Goal: Task Accomplishment & Management: Complete application form

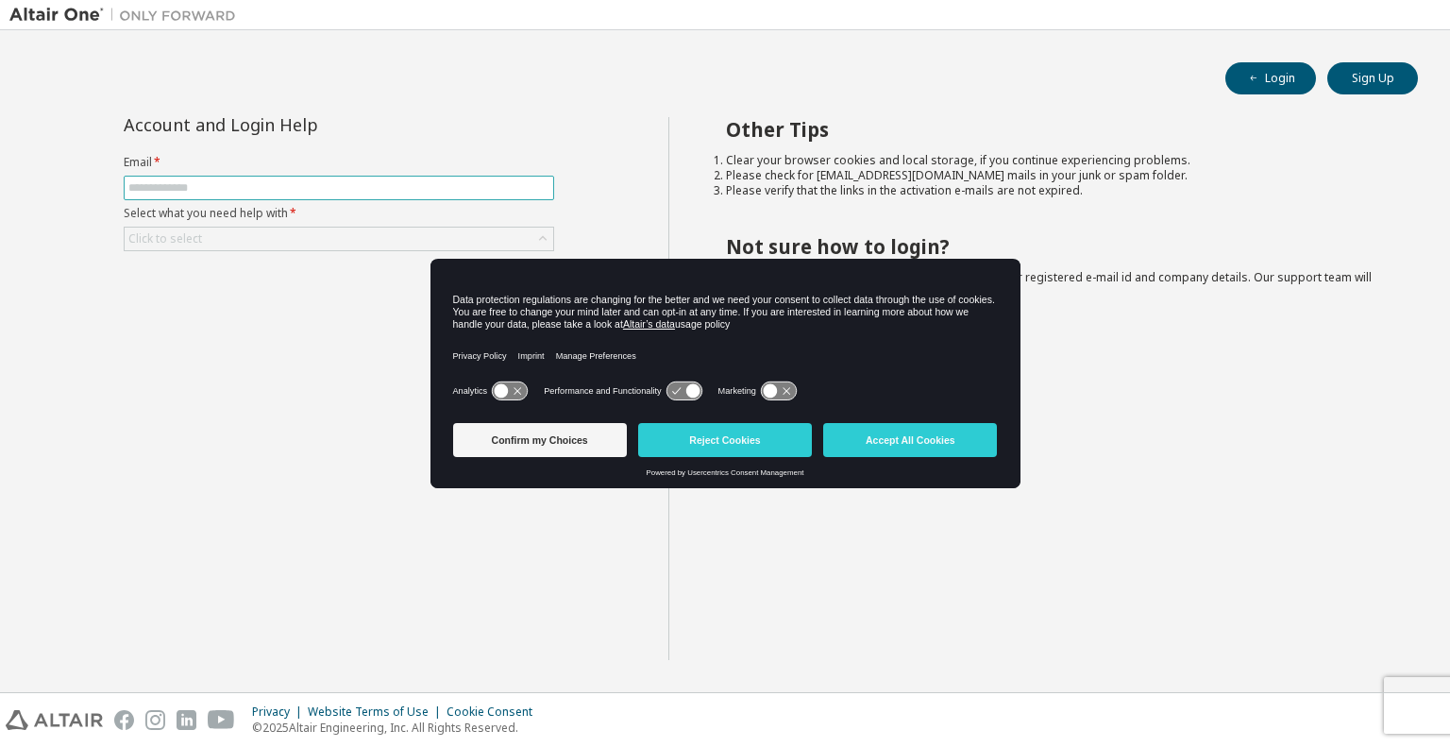
click at [290, 180] on input "text" at bounding box center [338, 187] width 421 height 15
type input "**********"
click at [253, 242] on div "Click to select" at bounding box center [339, 239] width 429 height 23
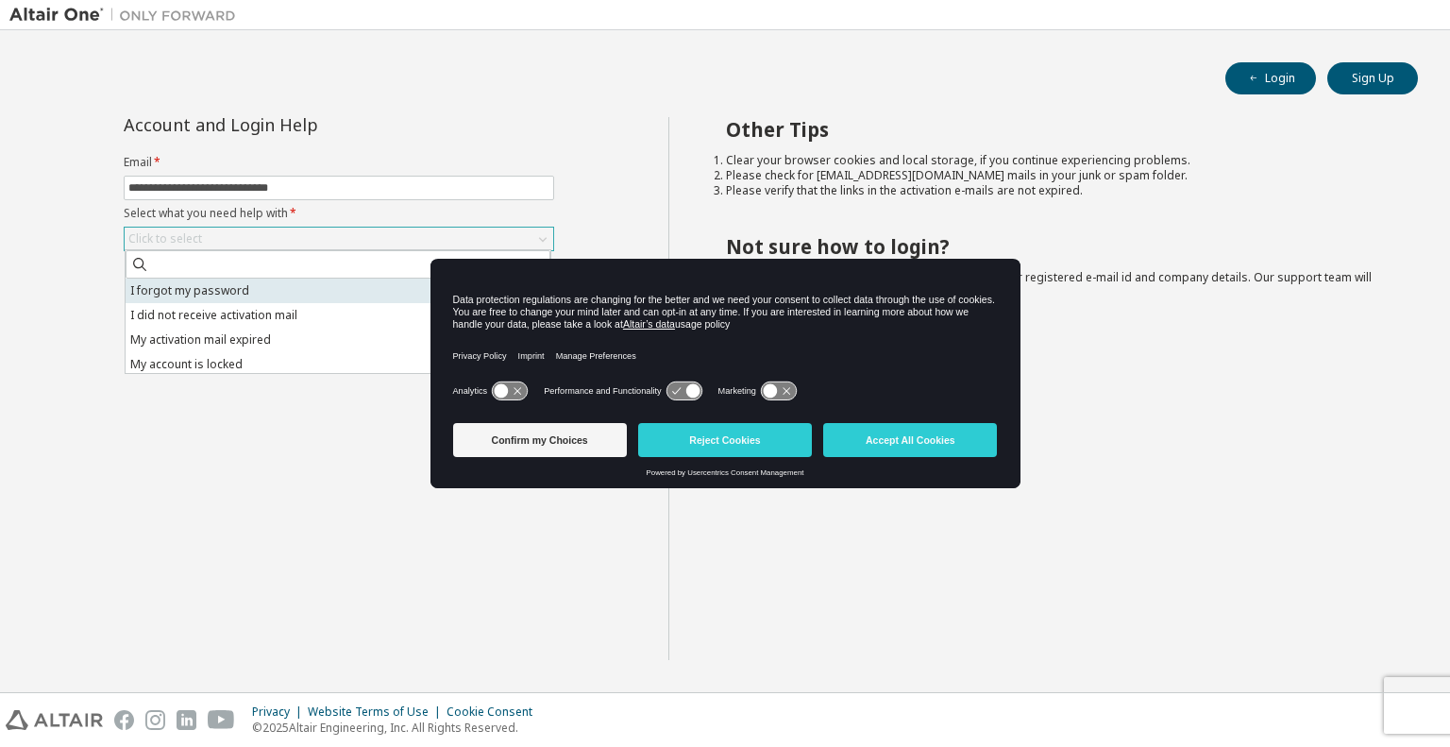
click at [196, 297] on li "I forgot my password" at bounding box center [338, 291] width 425 height 25
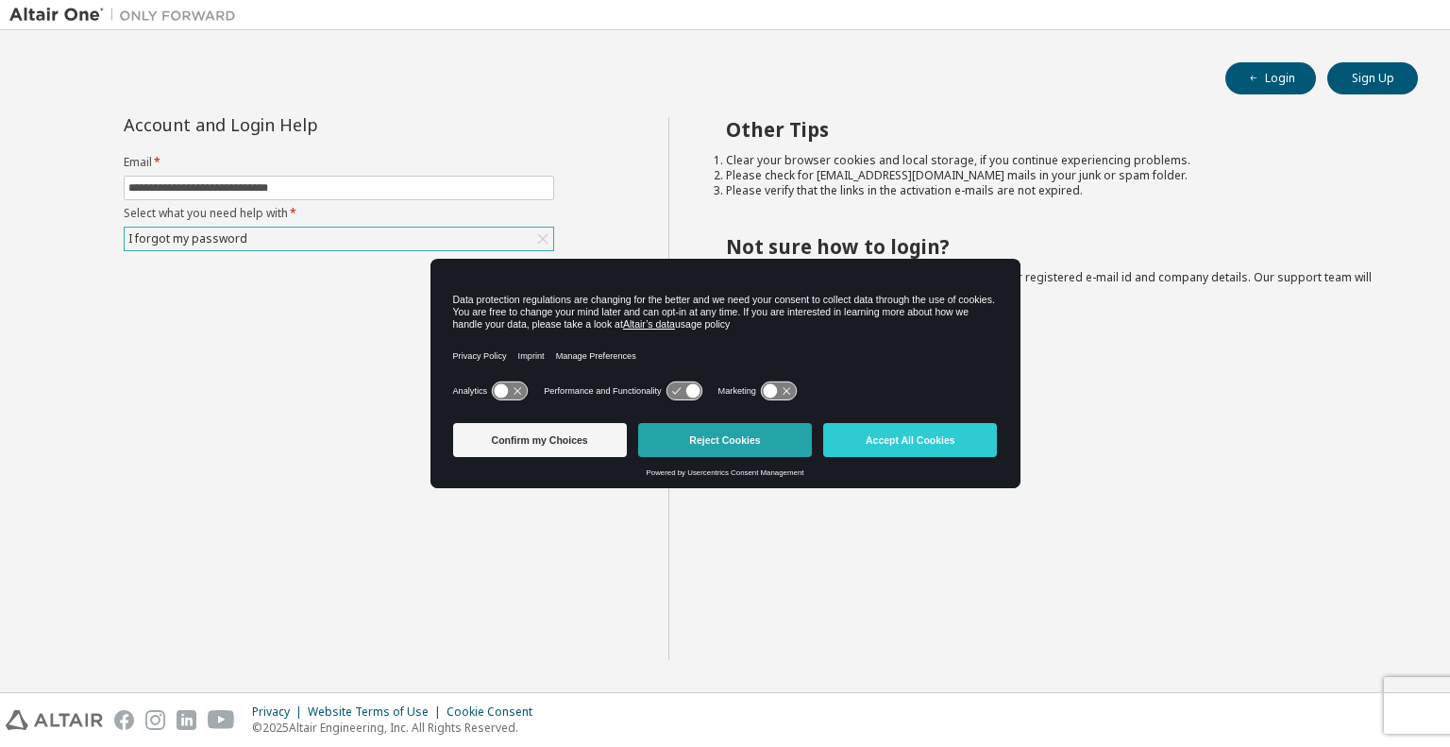
click at [774, 424] on button "Reject Cookies" at bounding box center [725, 440] width 174 height 34
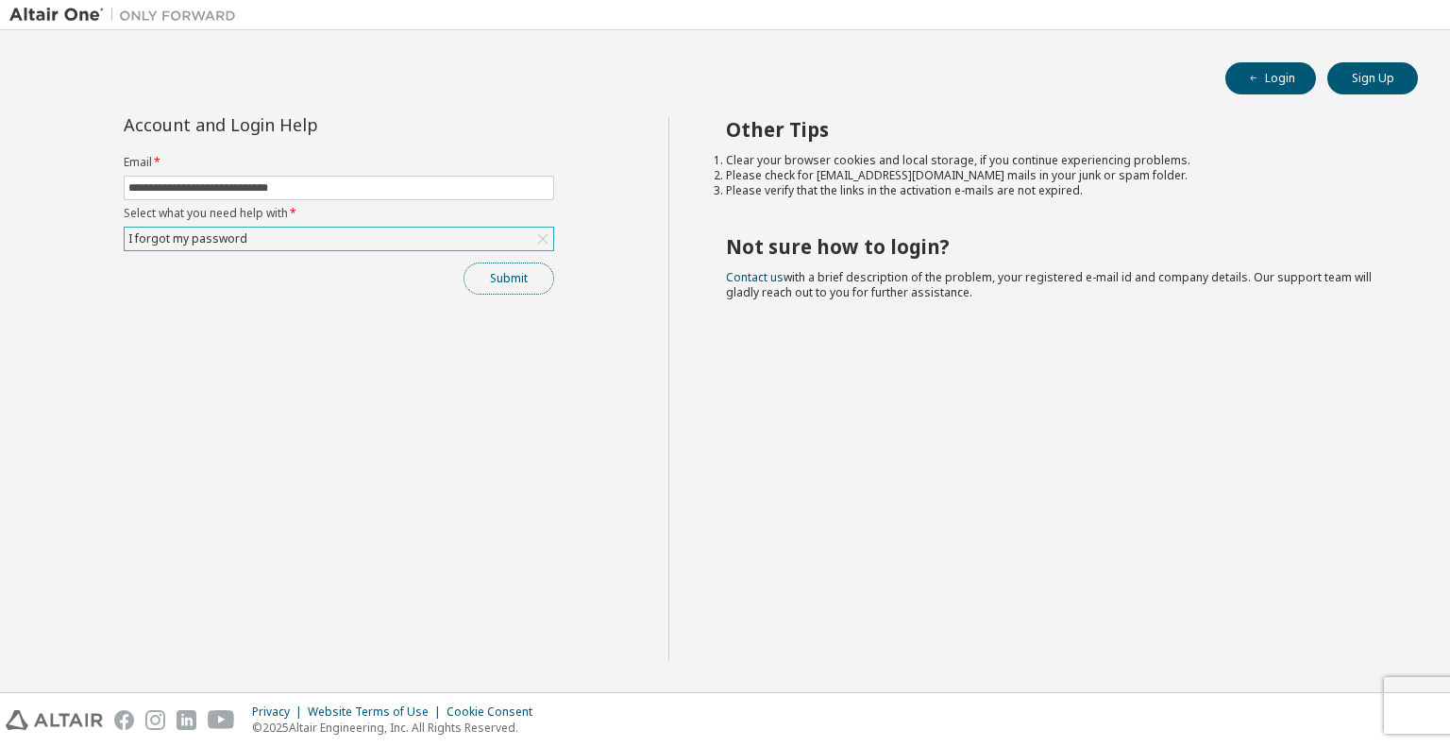
click at [504, 277] on button "Submit" at bounding box center [509, 278] width 91 height 32
click at [498, 283] on button "Submit" at bounding box center [509, 278] width 91 height 32
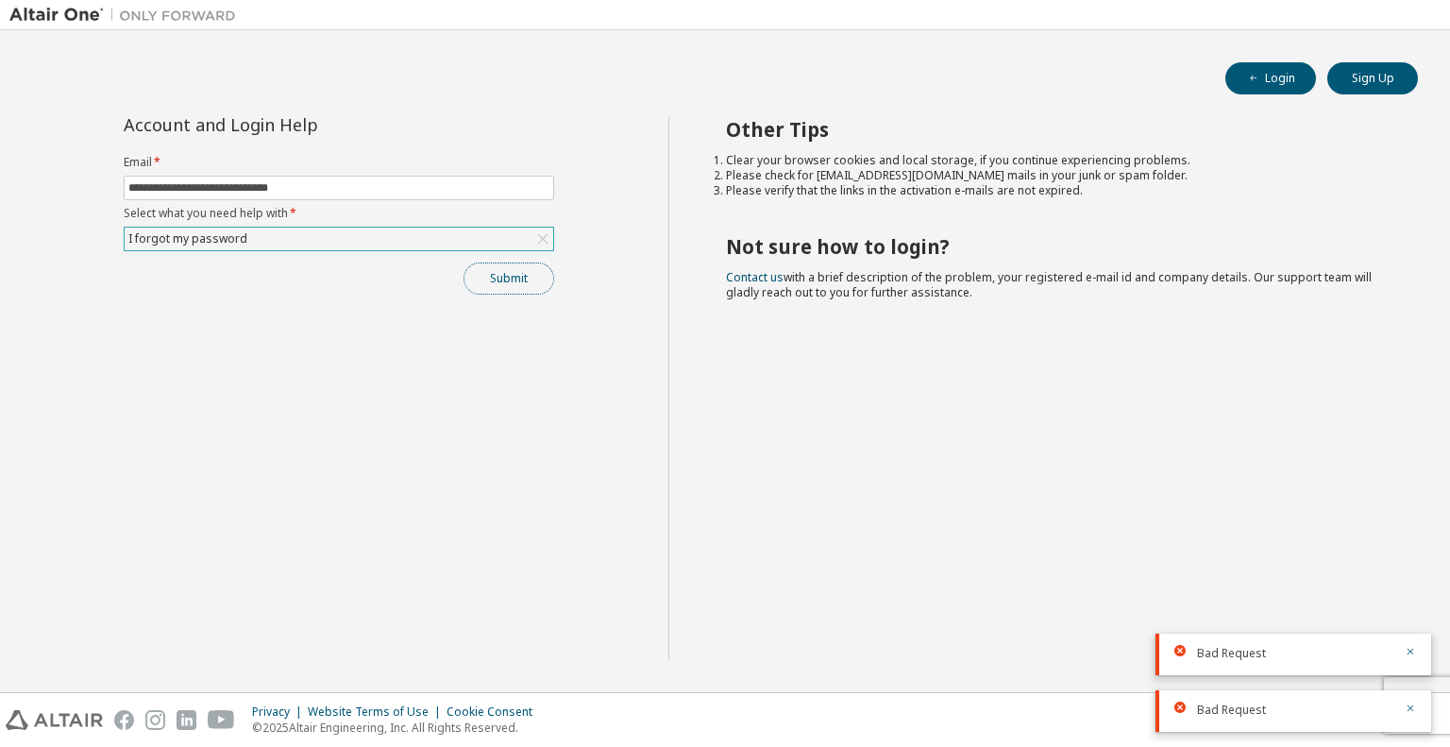
click at [498, 283] on button "Submit" at bounding box center [509, 278] width 91 height 32
click at [498, 283] on div "Submit" at bounding box center [339, 278] width 431 height 32
click at [505, 263] on button "Submit" at bounding box center [509, 278] width 91 height 32
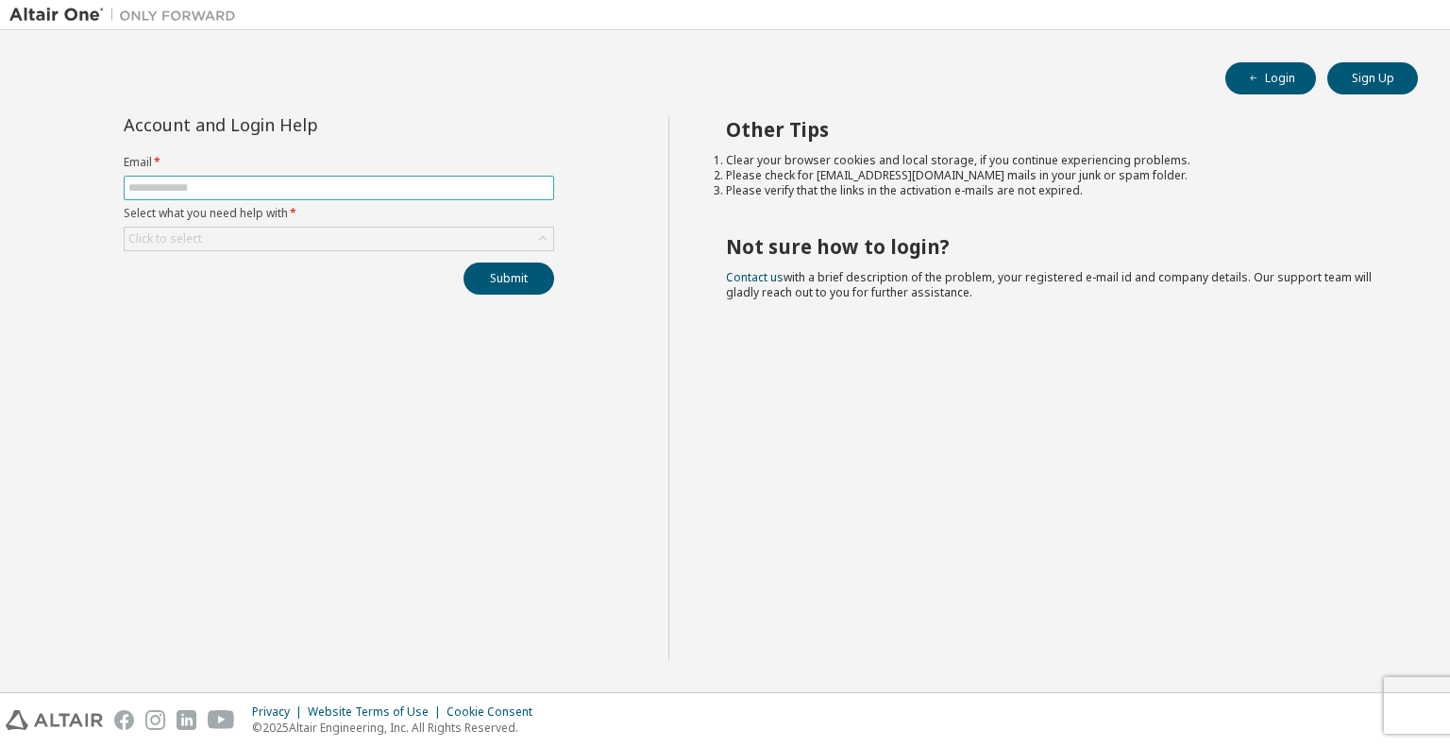
click at [389, 192] on input "text" at bounding box center [338, 187] width 421 height 15
type input "**********"
click at [318, 232] on div "Click to select" at bounding box center [339, 239] width 429 height 23
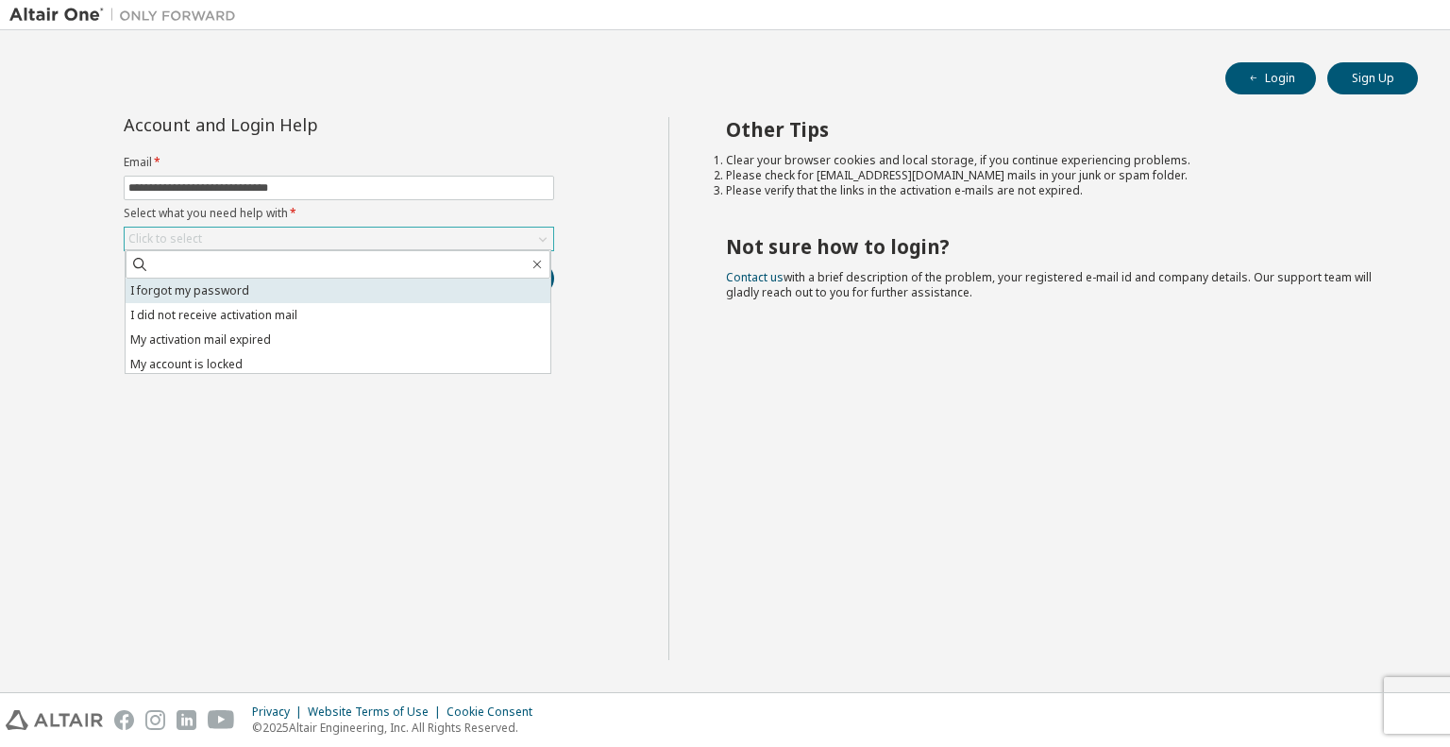
click at [245, 297] on li "I forgot my password" at bounding box center [338, 291] width 425 height 25
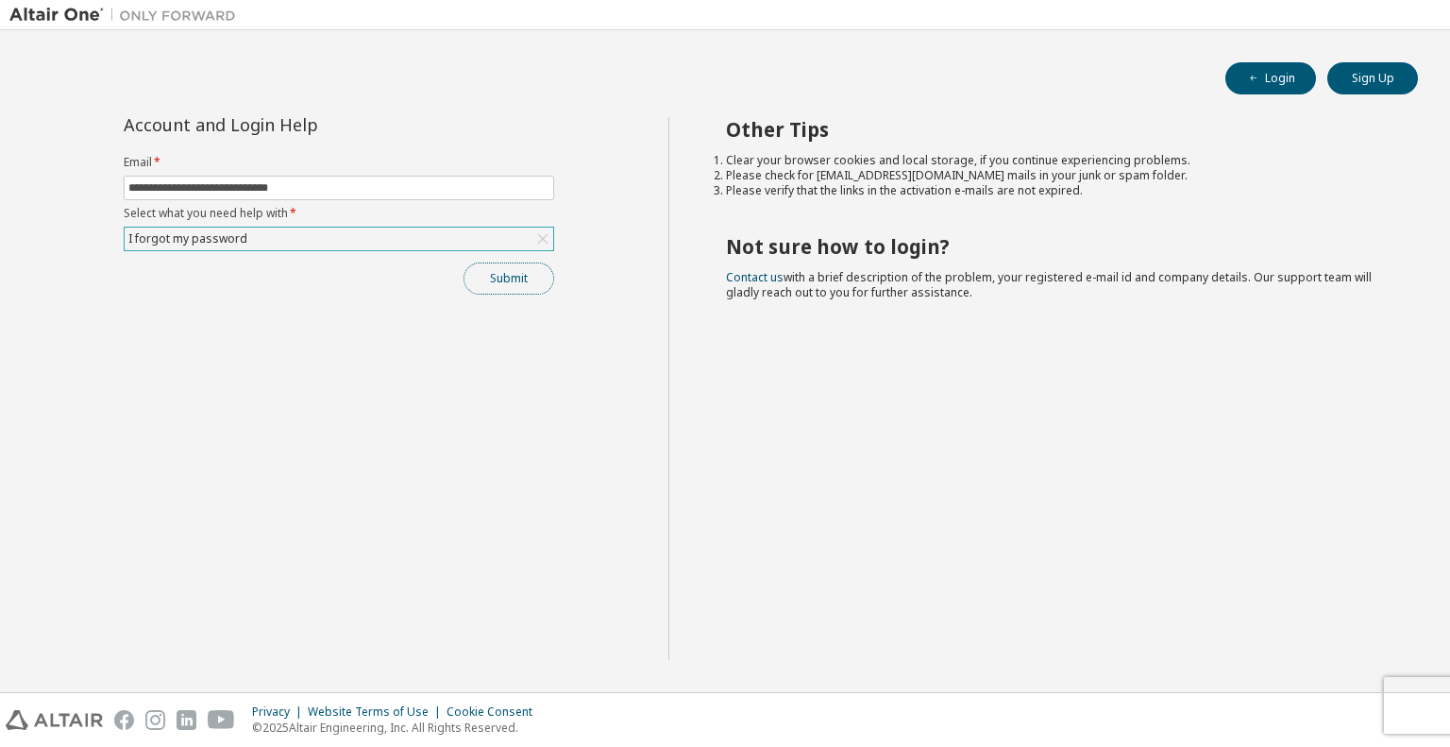
click at [488, 271] on button "Submit" at bounding box center [509, 278] width 91 height 32
click at [506, 274] on button "Submit" at bounding box center [509, 278] width 91 height 32
click at [506, 274] on div "Submit" at bounding box center [339, 278] width 431 height 32
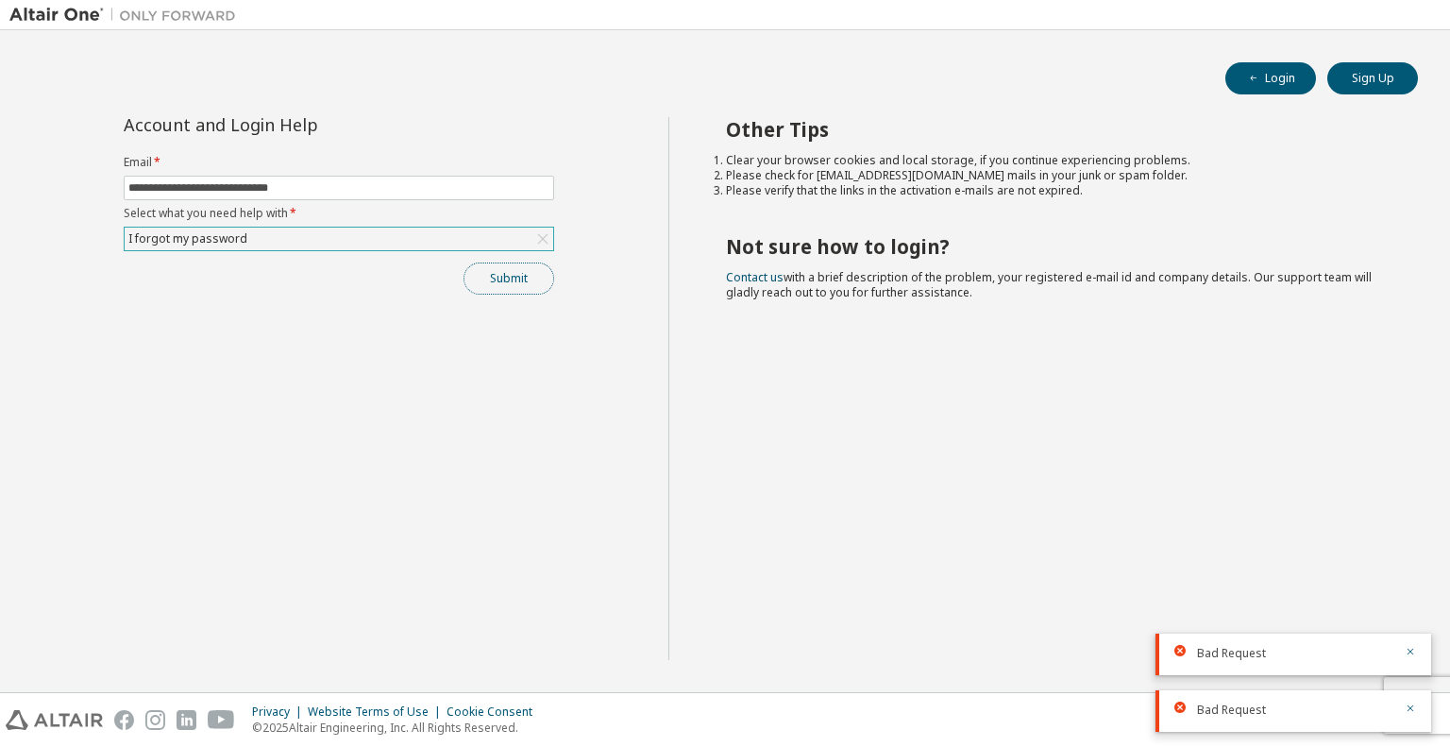
click at [506, 274] on button "Submit" at bounding box center [509, 278] width 91 height 32
drag, startPoint x: 506, startPoint y: 274, endPoint x: 70, endPoint y: -107, distance: 578.8
click at [70, 0] on html "**********" at bounding box center [725, 373] width 1450 height 747
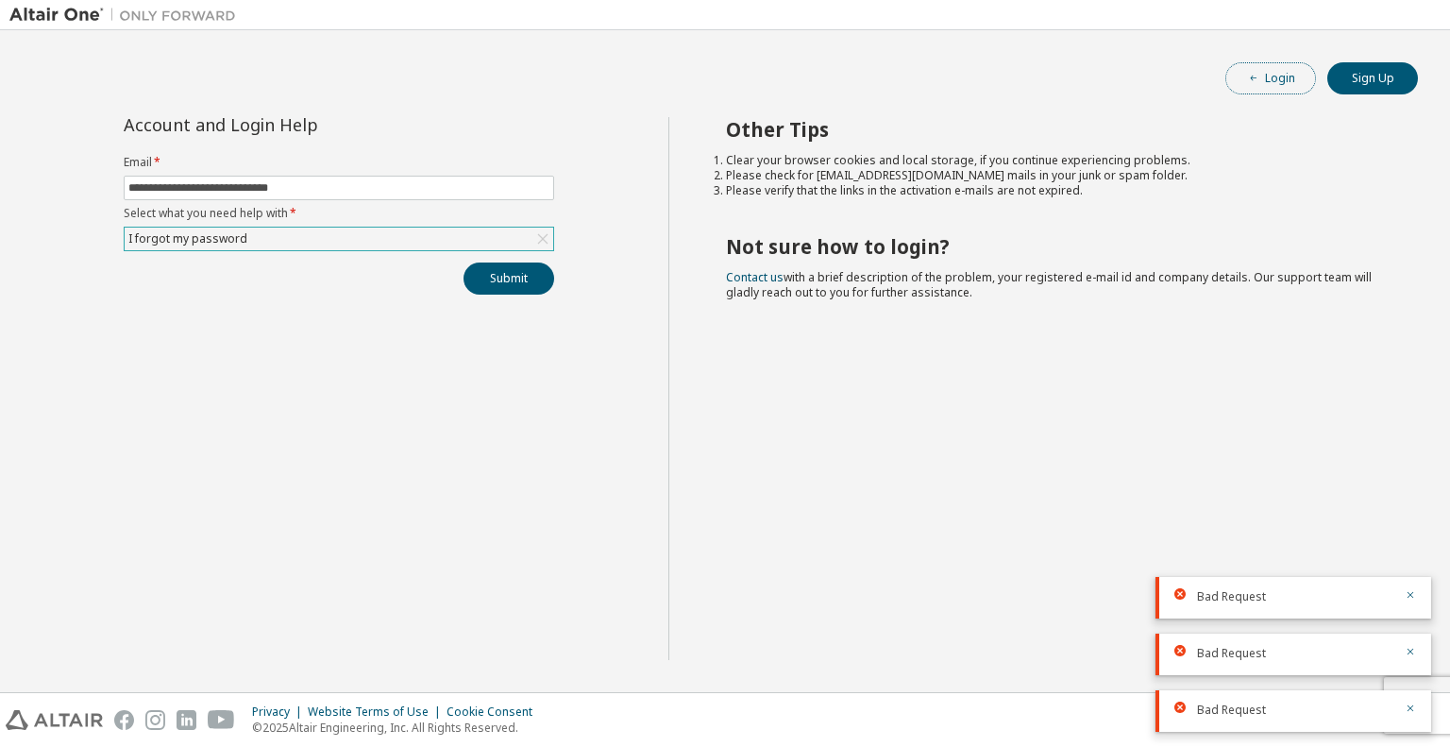
click at [1282, 89] on button "Login" at bounding box center [1270, 78] width 91 height 32
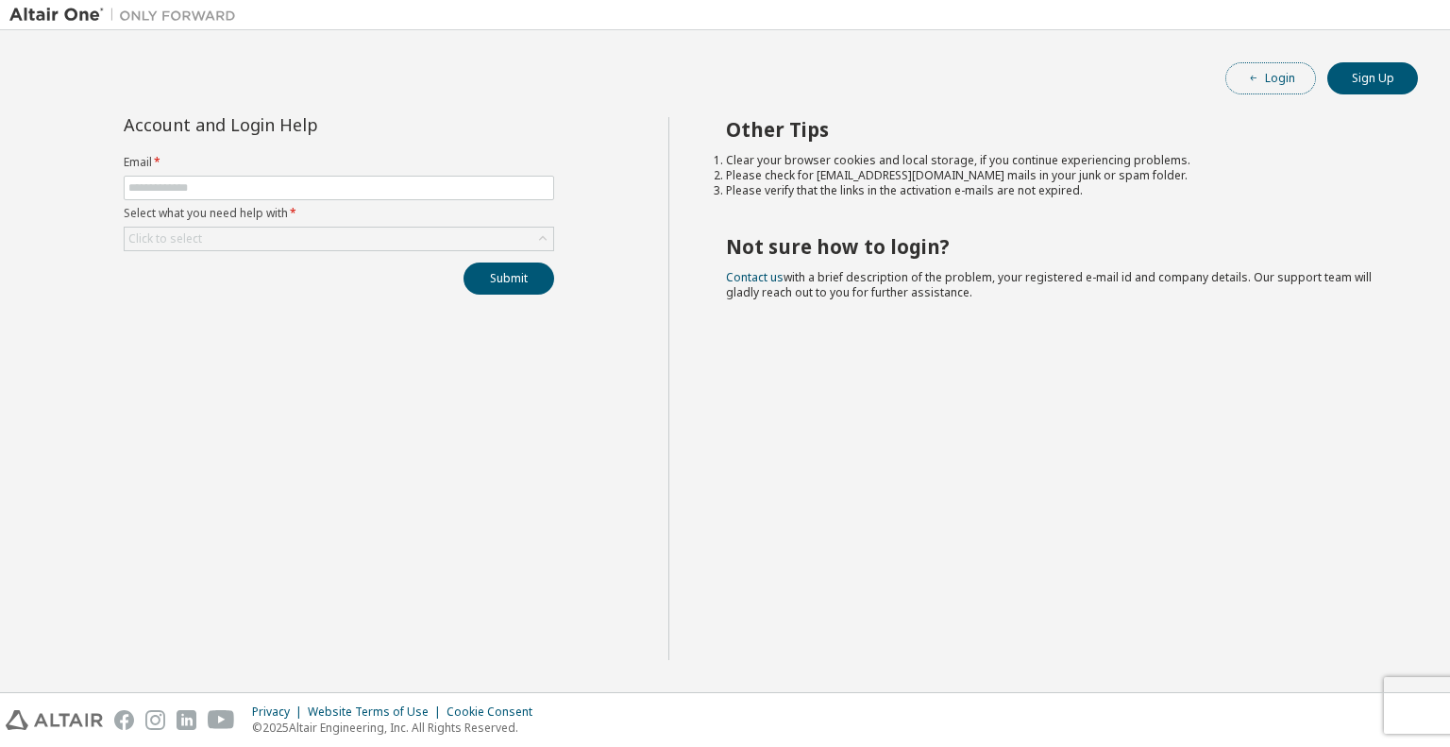
click at [1292, 81] on button "Login" at bounding box center [1270, 78] width 91 height 32
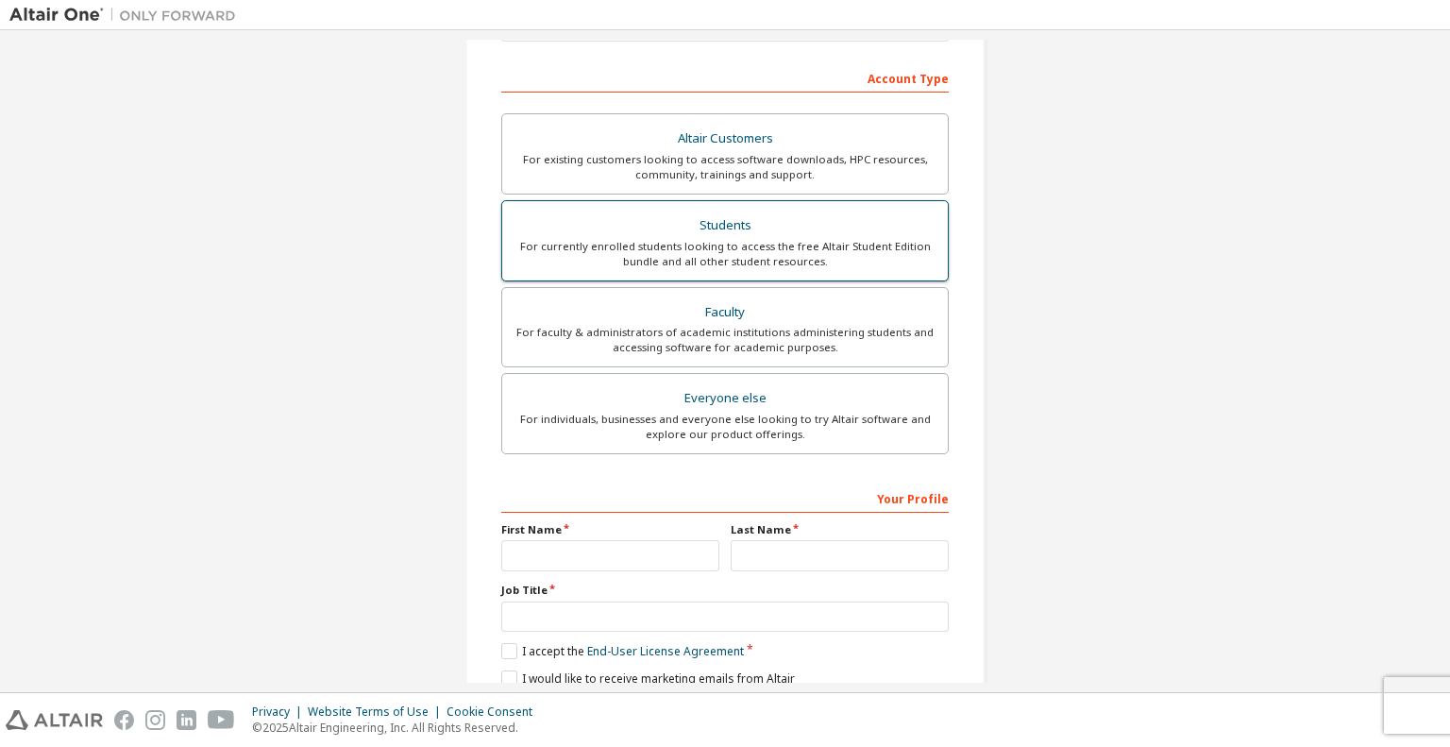
scroll to position [273, 0]
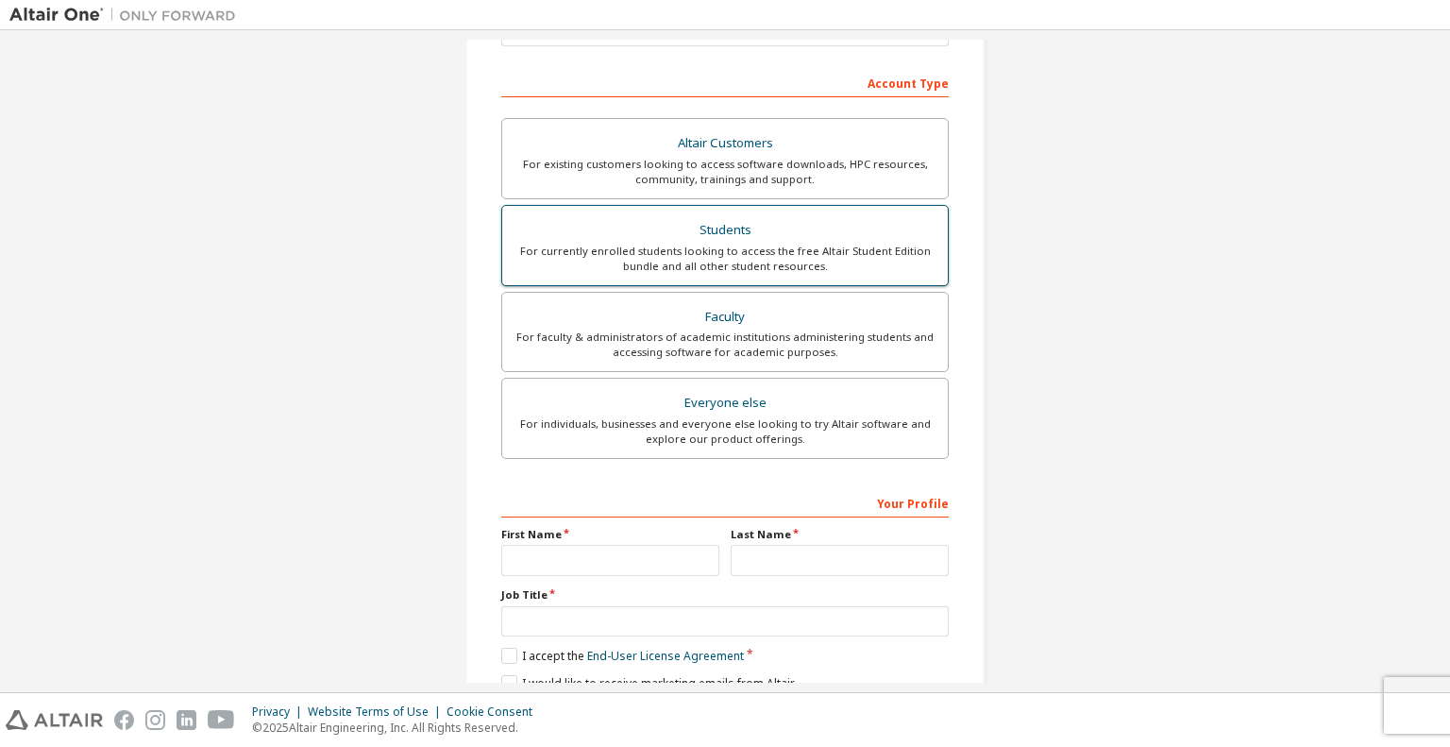
click at [731, 238] on div "Students" at bounding box center [725, 230] width 423 height 26
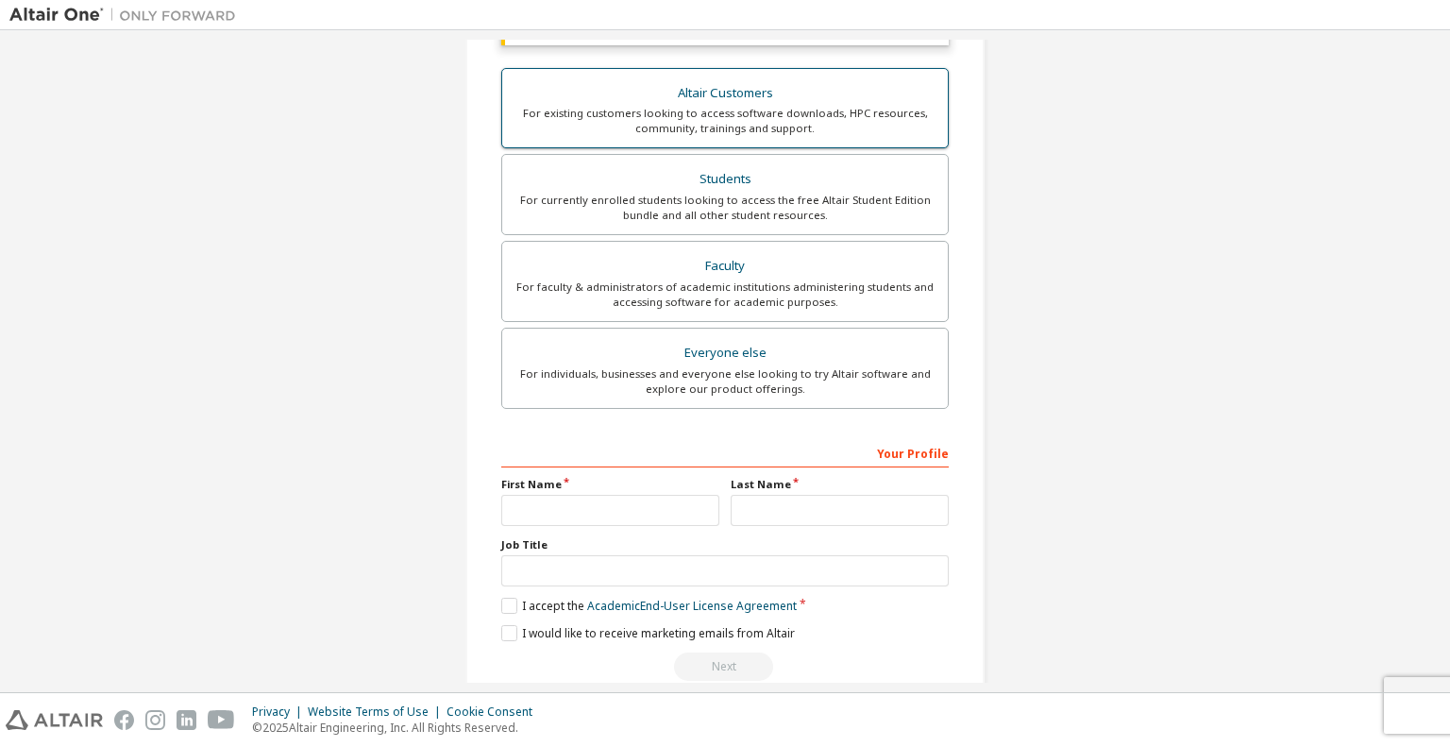
scroll to position [371, 0]
